Goal: Find contact information: Find contact information

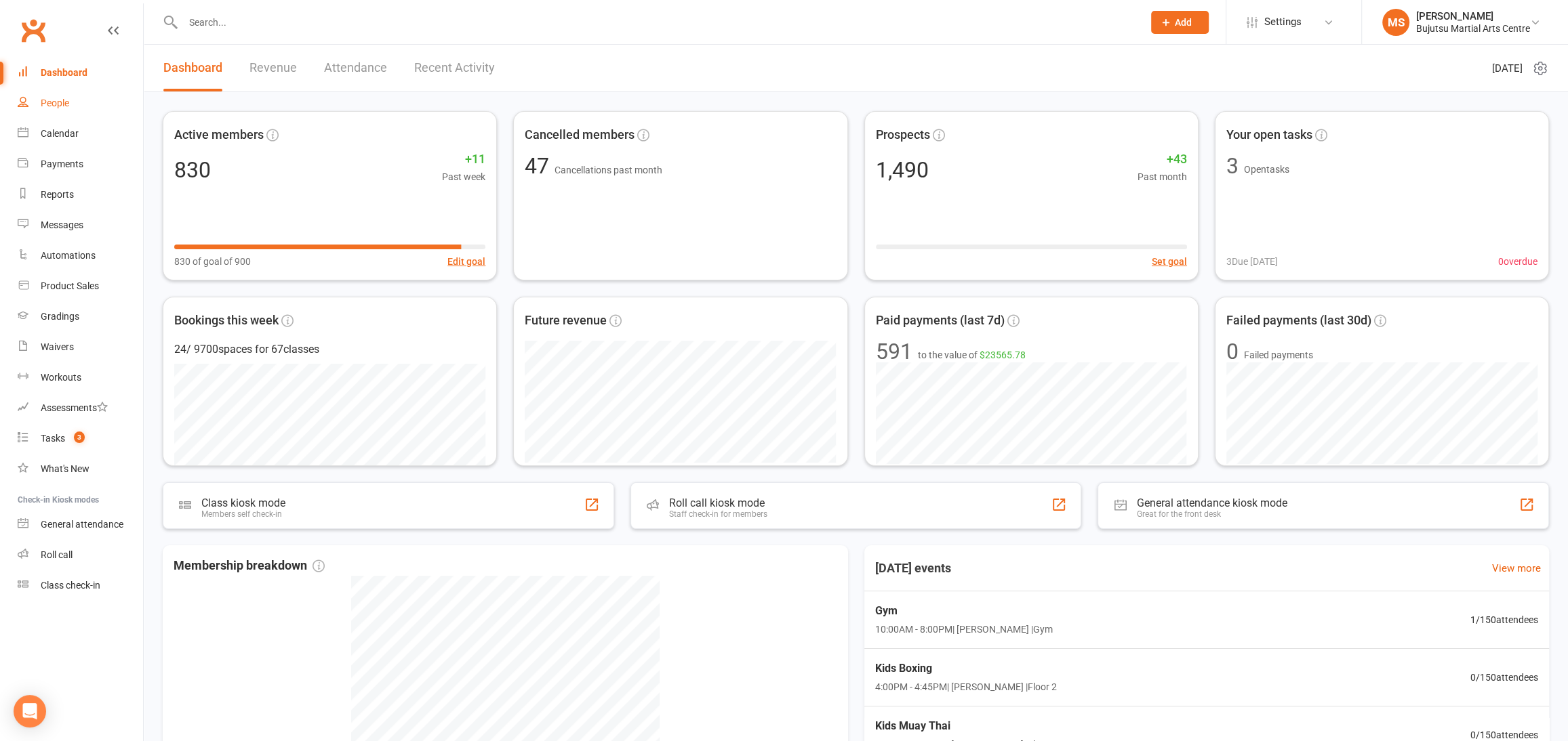
click at [55, 108] on link "People" at bounding box center [80, 103] width 125 height 30
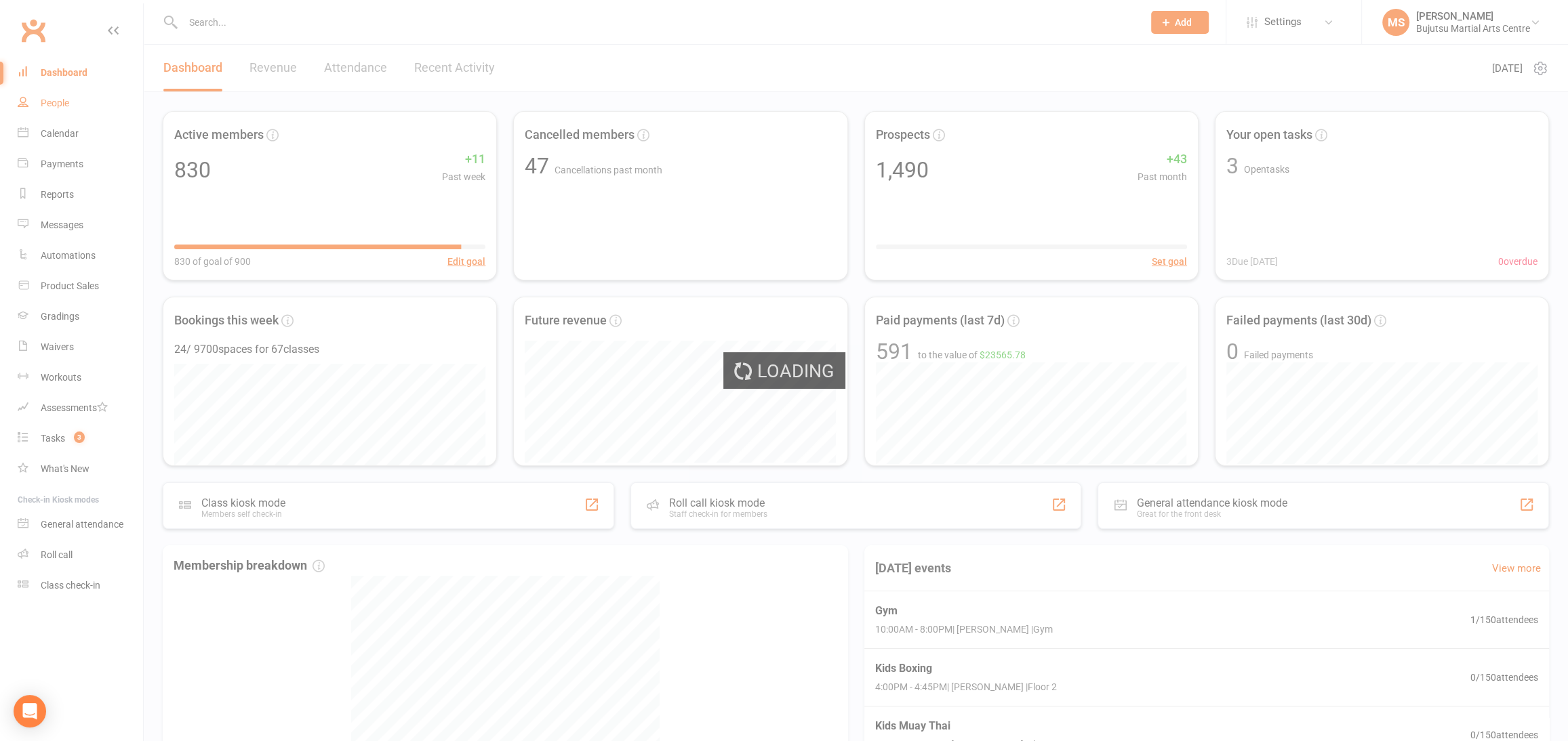
select select "100"
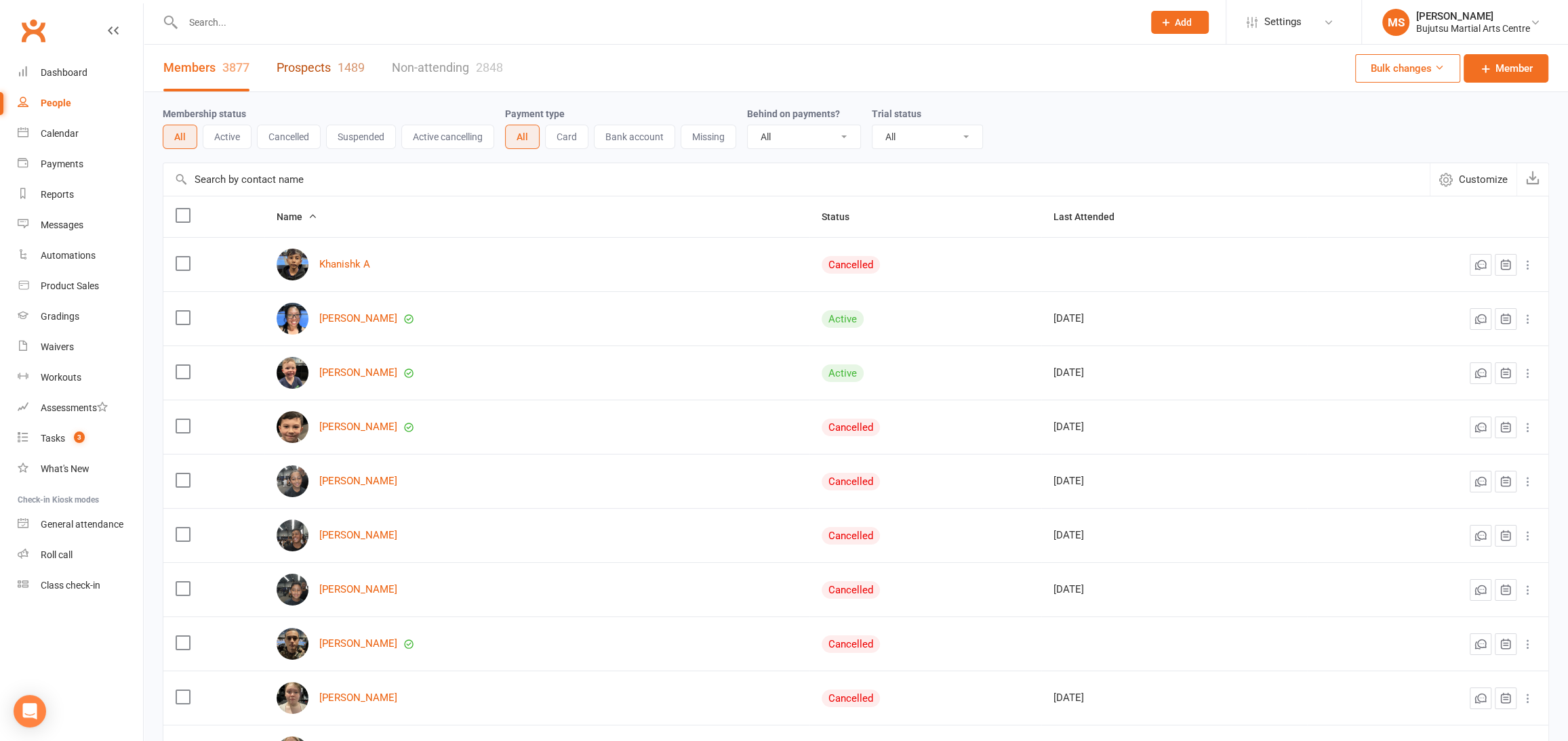
click at [323, 63] on link "Prospects 1489" at bounding box center [320, 68] width 88 height 47
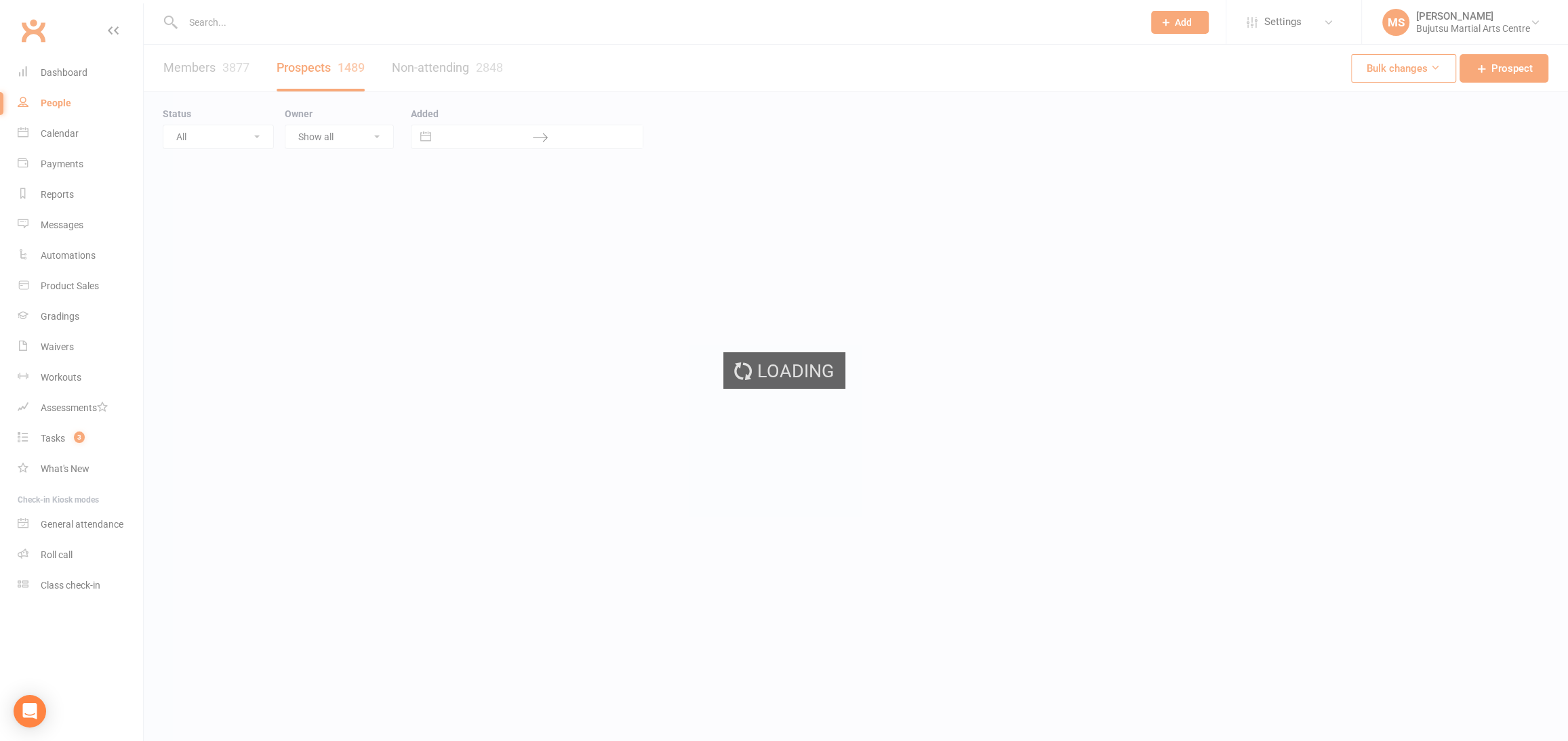
select select "100"
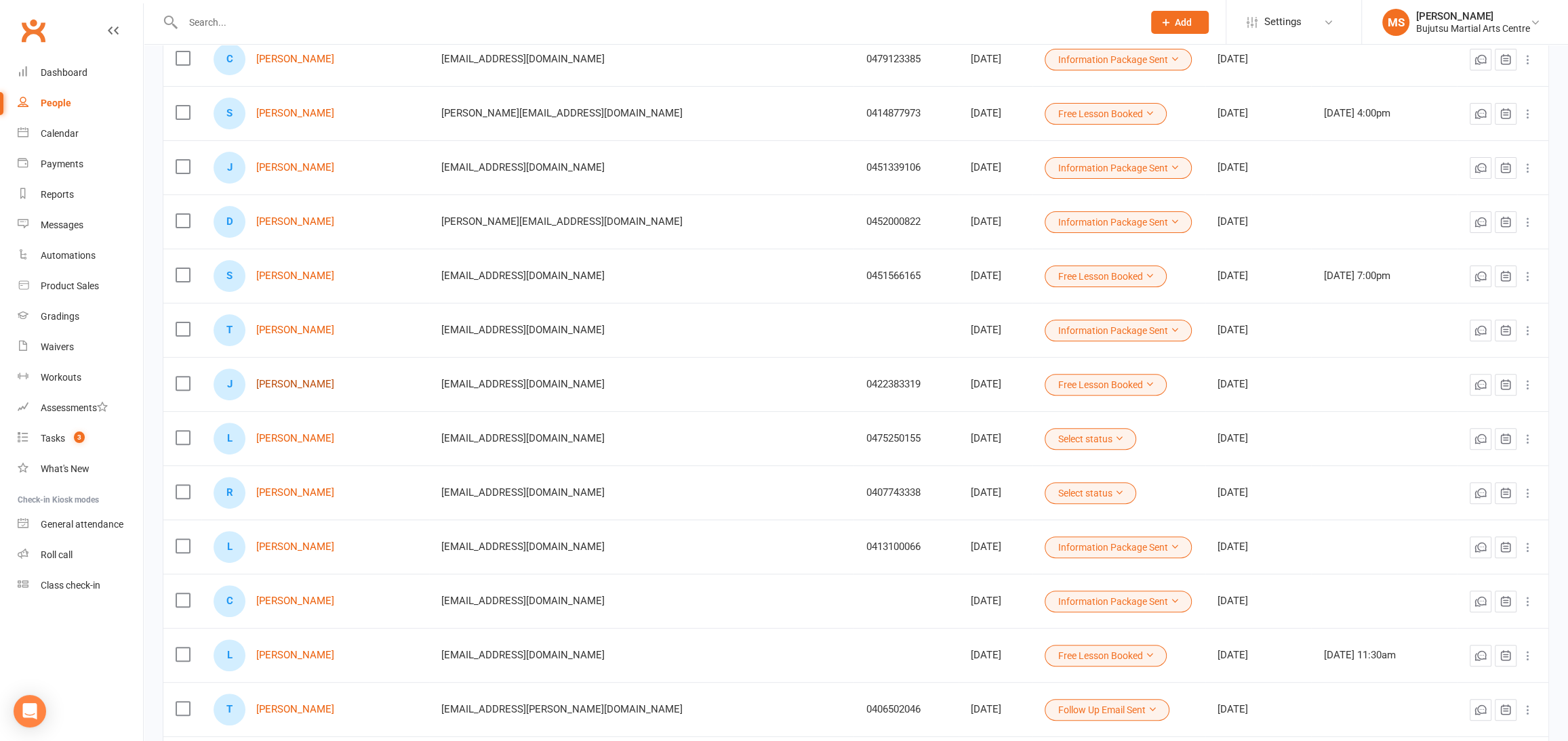
scroll to position [370, 0]
click at [301, 374] on div "J [PERSON_NAME]" at bounding box center [315, 382] width 203 height 32
click at [294, 383] on link "[PERSON_NAME]" at bounding box center [296, 383] width 78 height 11
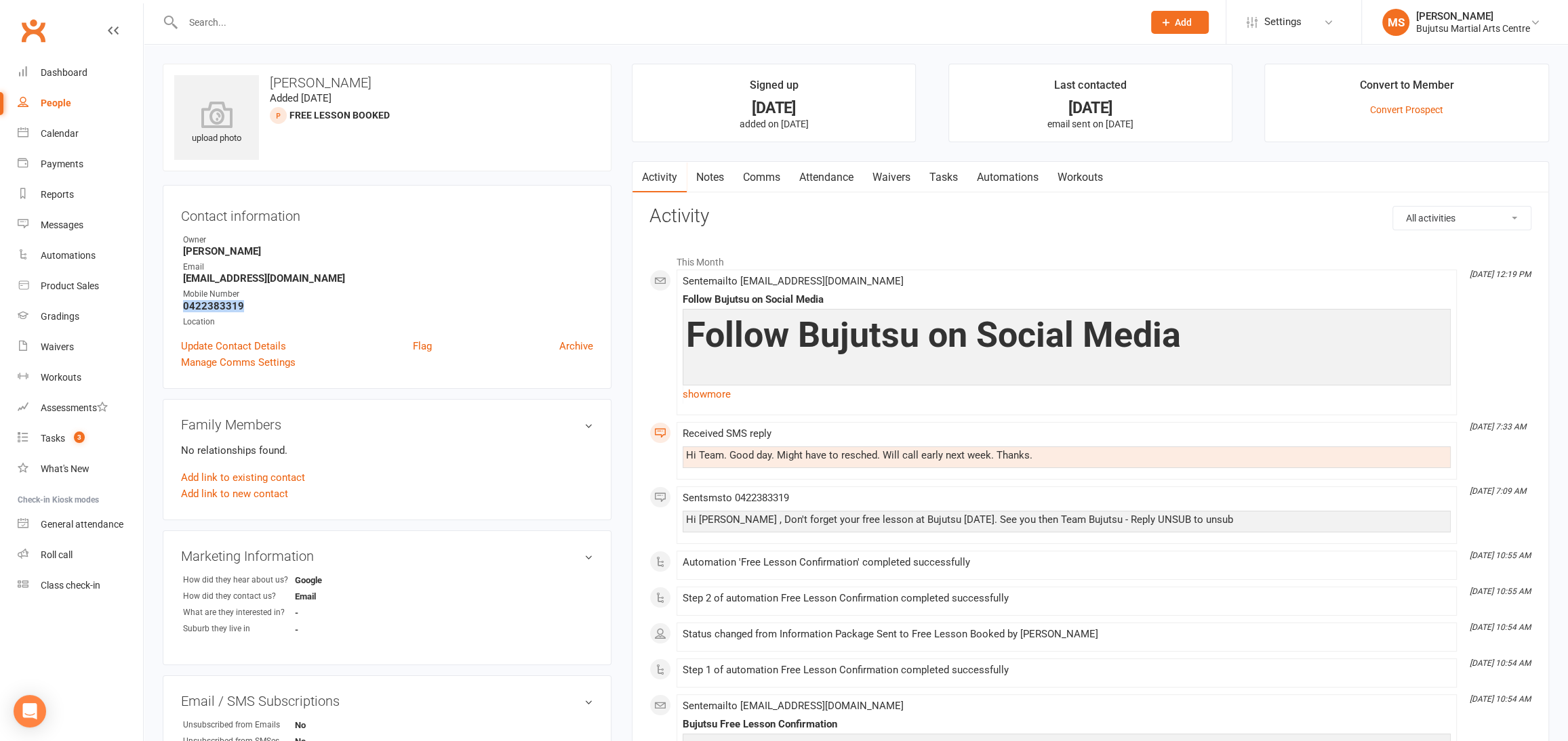
drag, startPoint x: 247, startPoint y: 303, endPoint x: 180, endPoint y: 305, distance: 67.0
click at [179, 304] on div "Contact information Owner [PERSON_NAME] Email [EMAIL_ADDRESS][DOMAIN_NAME] Mobi…" at bounding box center [387, 287] width 449 height 204
copy strong "0422383319"
